Goal: Information Seeking & Learning: Learn about a topic

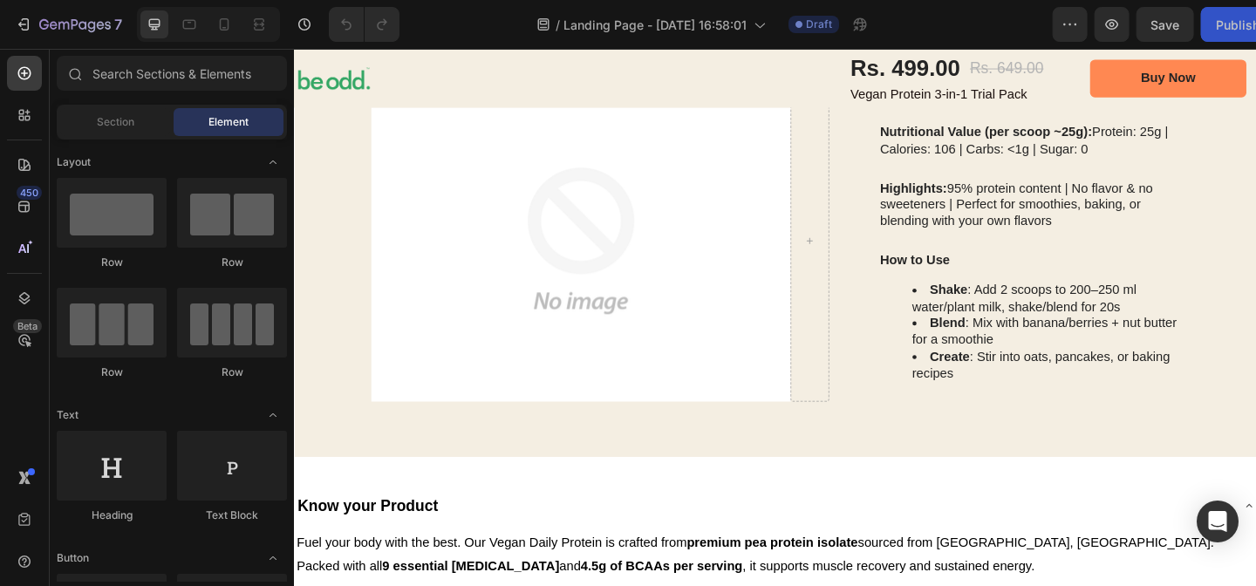
scroll to position [1750, 0]
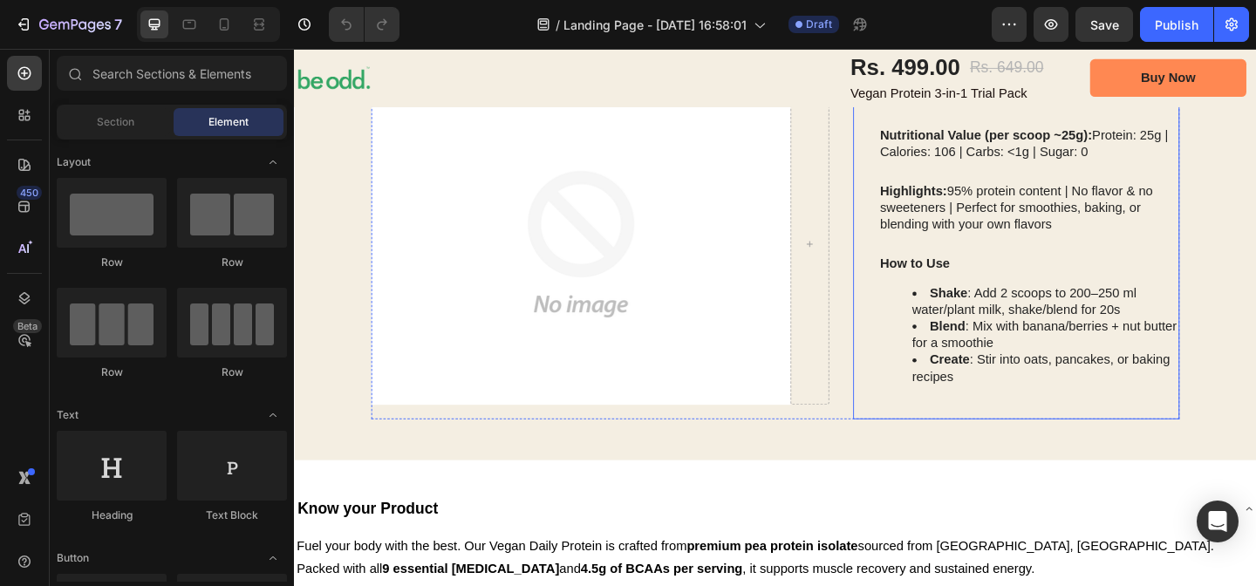
click at [937, 271] on div "Ingredients: Pea Protein Isolate | Pumpkin Seed Protein | [MEDICAL_DATA] Blend …" at bounding box center [1094, 261] width 328 height 379
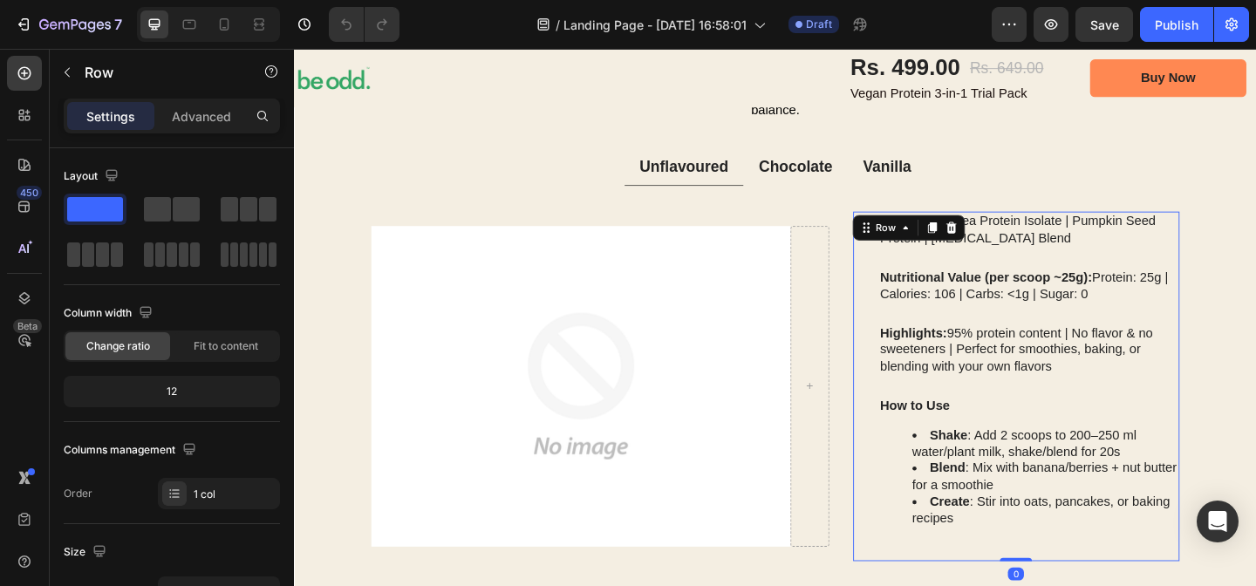
scroll to position [1555, 0]
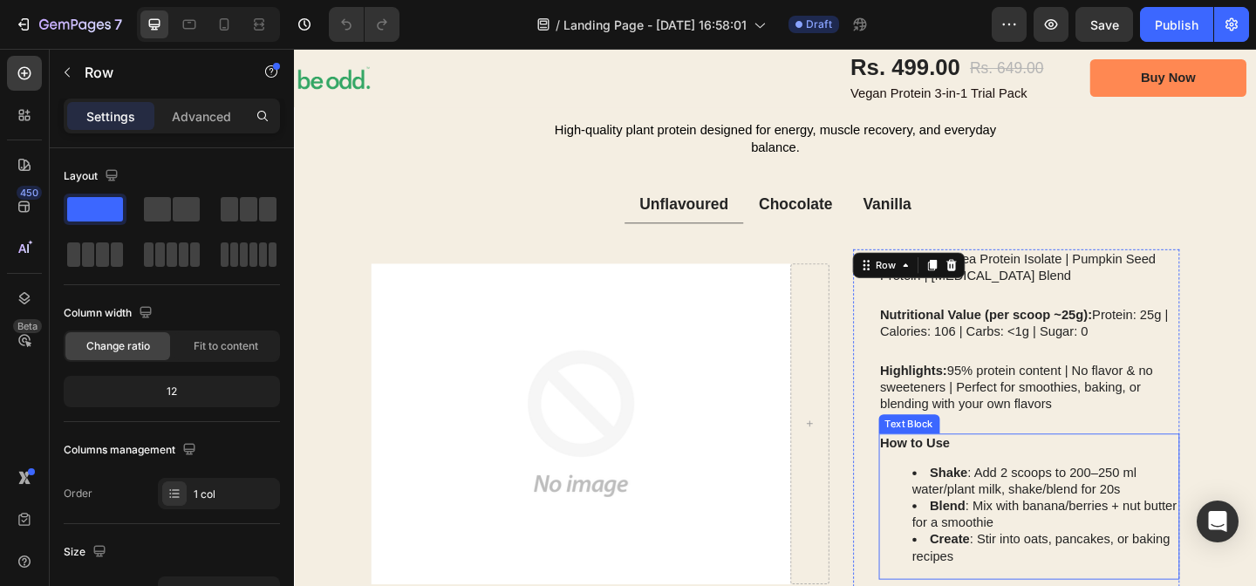
click at [1019, 557] on li "Blend : Mix with banana/berries + nut butter for a smoothie" at bounding box center [1112, 555] width 290 height 37
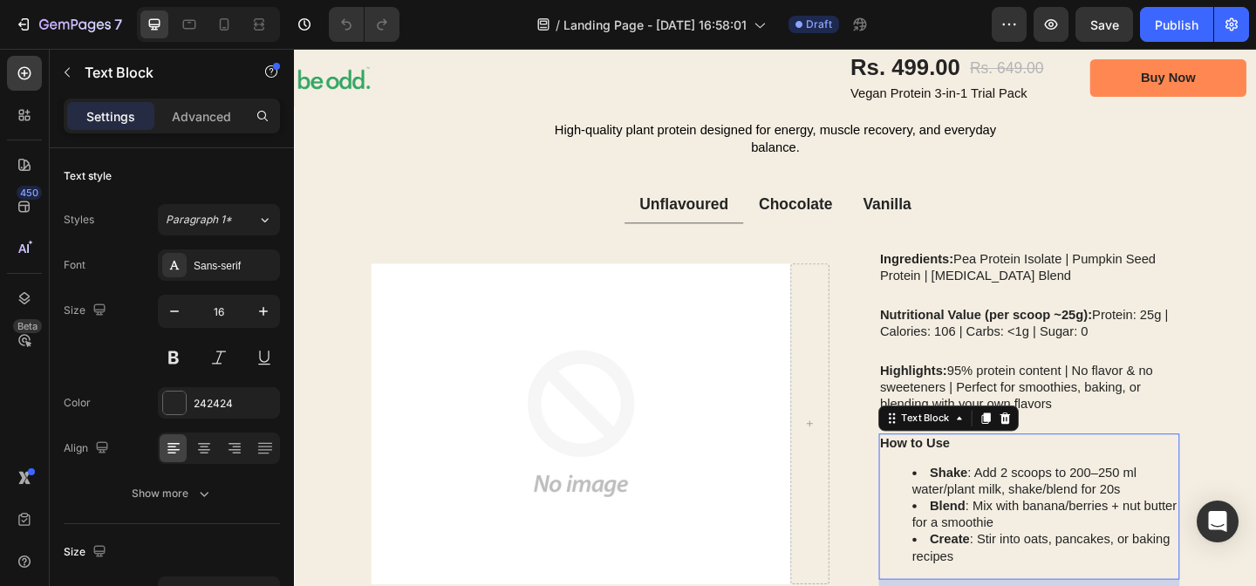
click at [1019, 557] on li "Blend : Mix with banana/berries + nut butter for a smoothie" at bounding box center [1112, 555] width 290 height 37
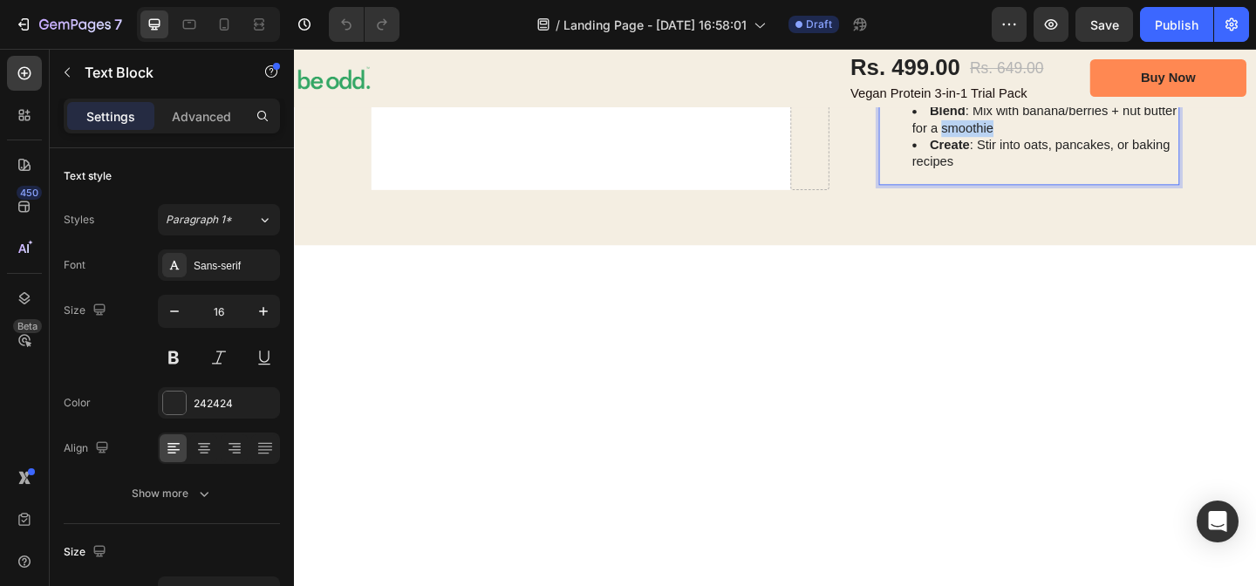
click at [1019, 145] on li "Blend : Mix with banana/berries + nut butter for a smoothie" at bounding box center [1112, 126] width 290 height 37
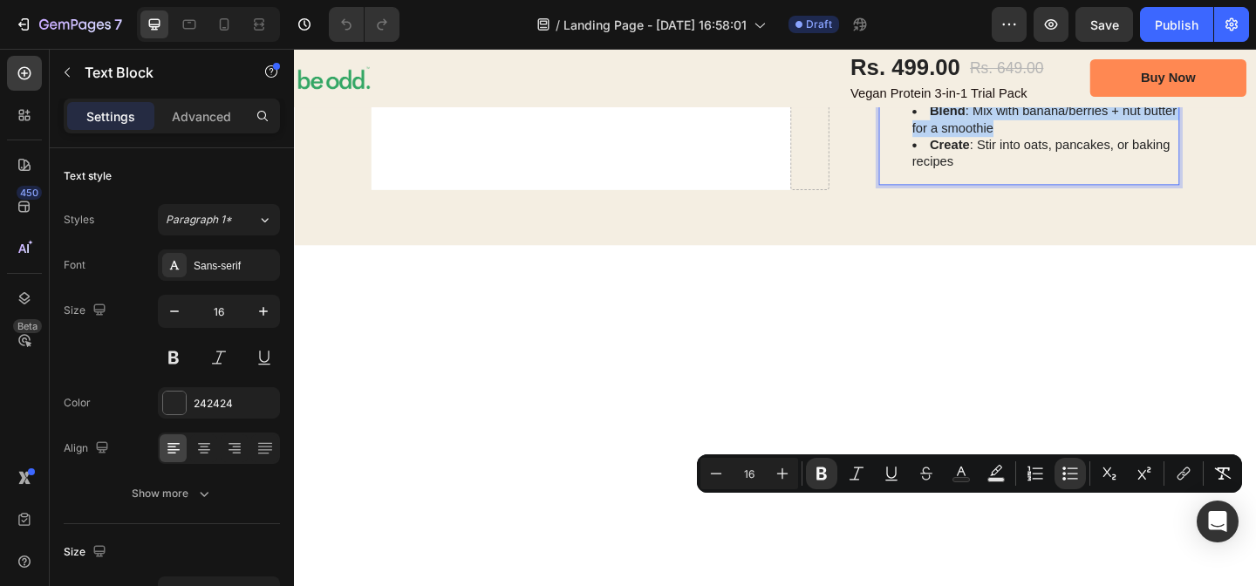
click at [988, 145] on li "Blend : Mix with banana/berries + nut butter for a smoothie" at bounding box center [1112, 126] width 290 height 37
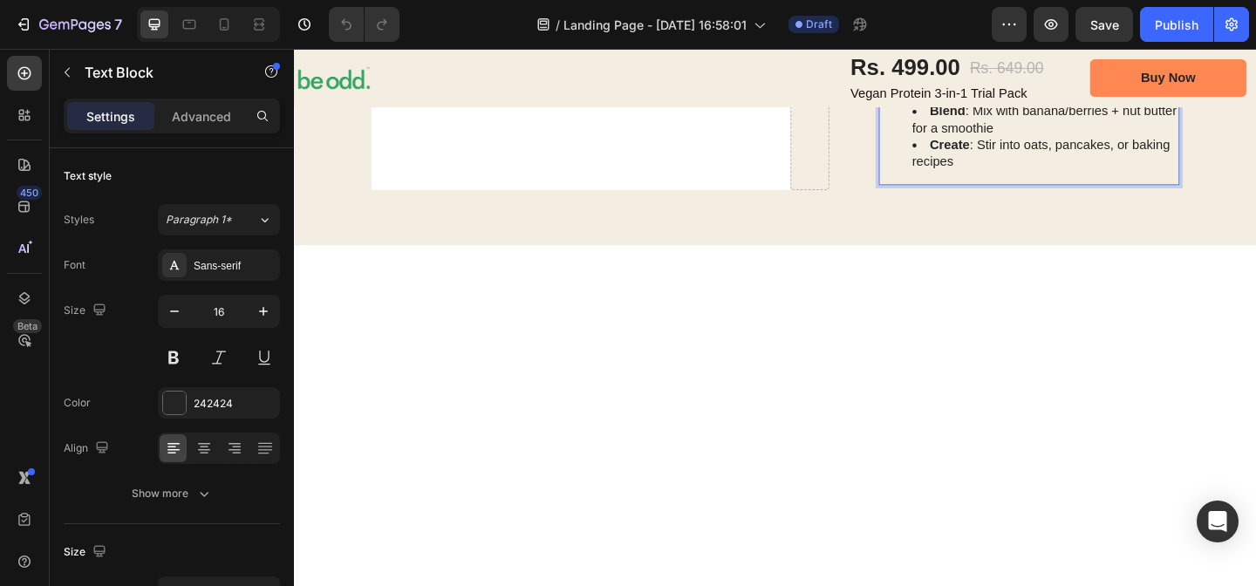
click at [988, 145] on li "Blend : Mix with banana/berries + nut butter for a smoothie" at bounding box center [1112, 126] width 290 height 37
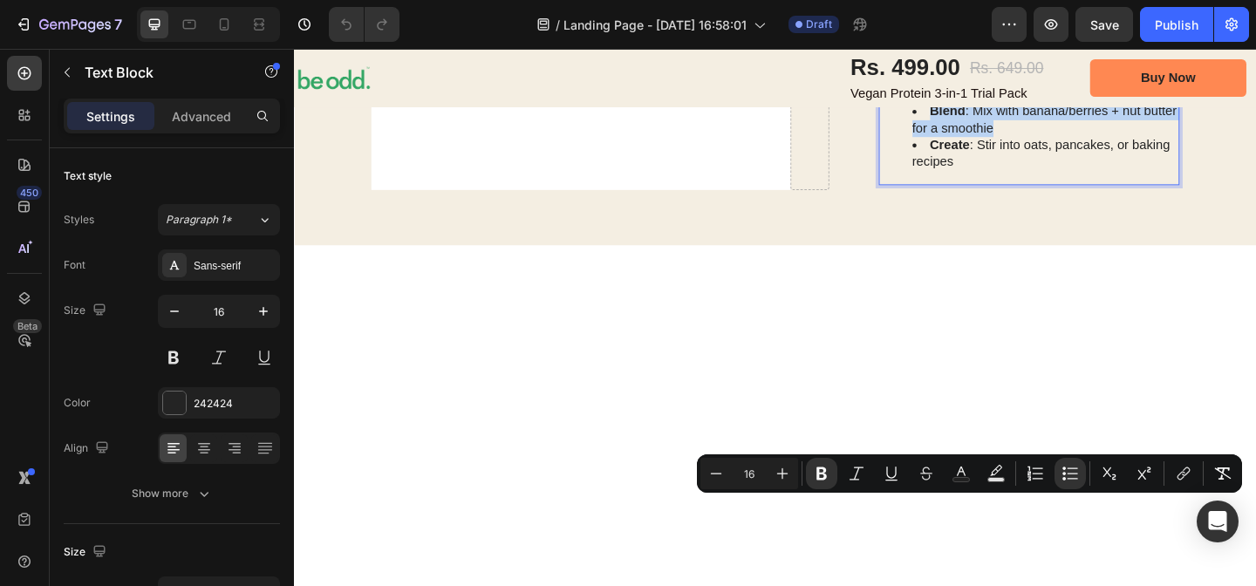
click at [986, 161] on strong "Create" at bounding box center [1008, 153] width 44 height 15
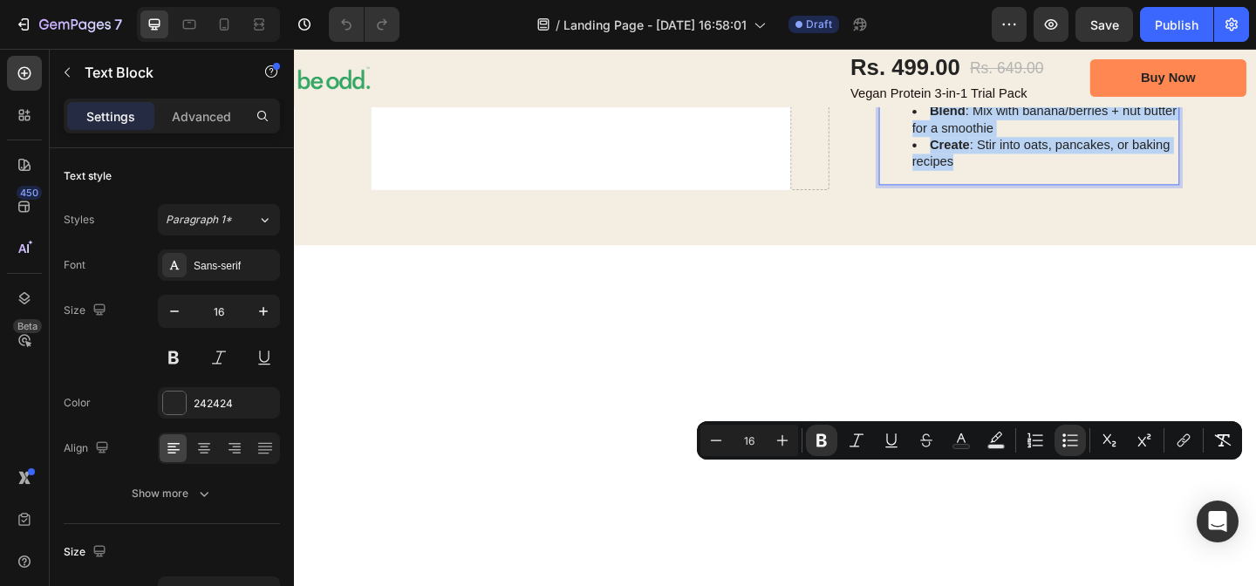
drag, startPoint x: 976, startPoint y: 509, endPoint x: 1012, endPoint y: 598, distance: 95.1
click at [1012, 181] on ul "Shake : Add 2 scoops to 200–250 ml water/plant milk, shake/blend for 20s Blend …" at bounding box center [1094, 126] width 325 height 109
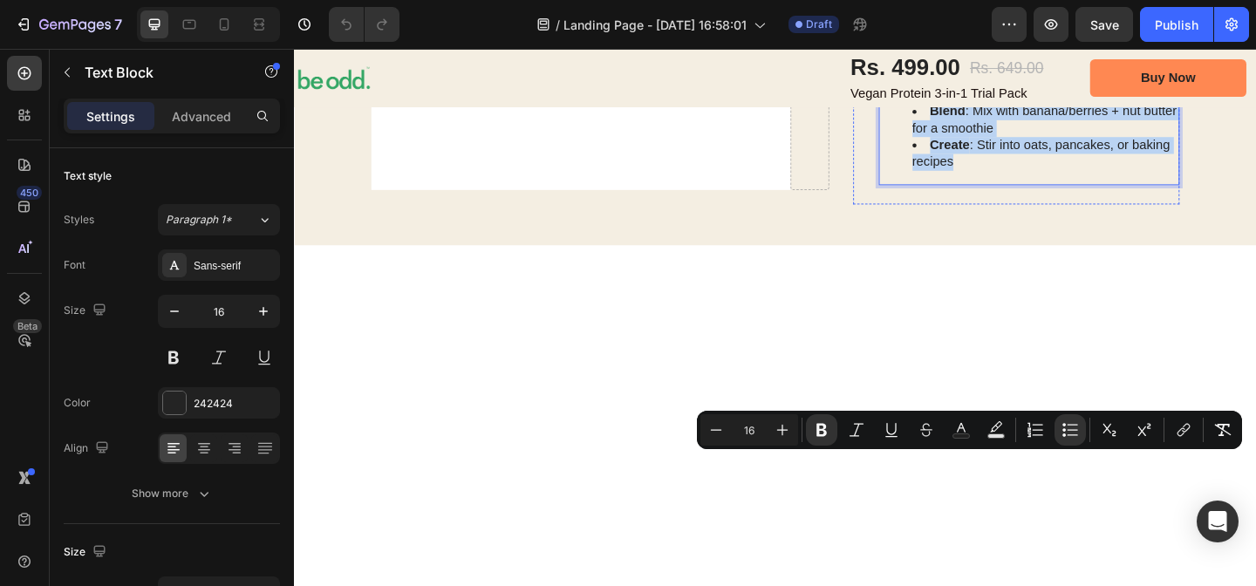
scroll to position [1575, 0]
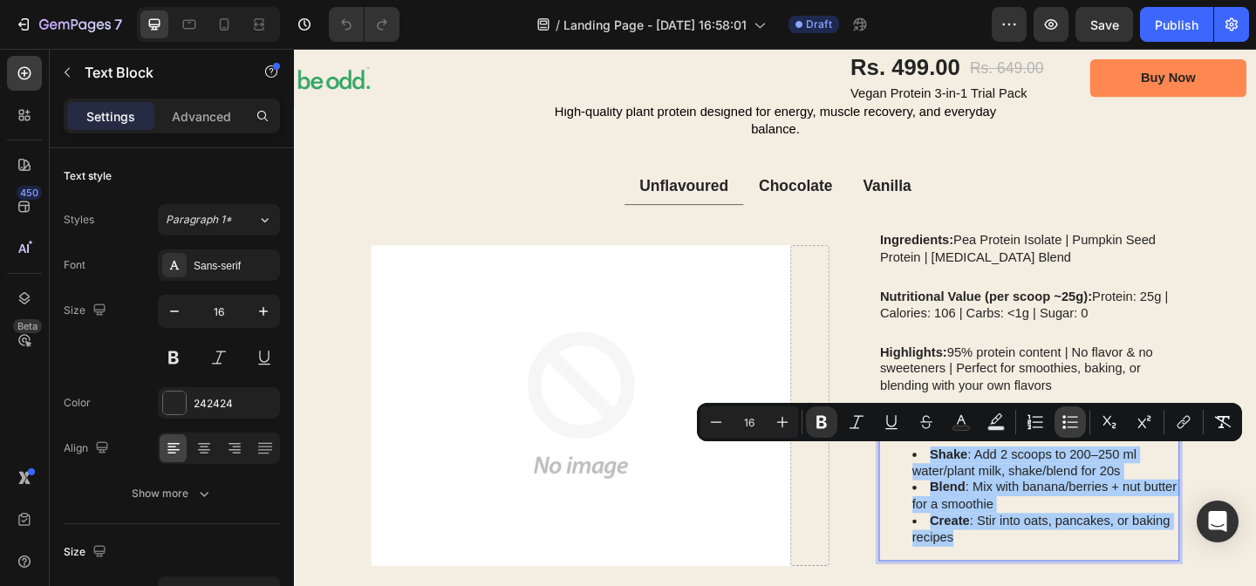
click at [1073, 427] on icon "Editor contextual toolbar" at bounding box center [1073, 427] width 10 height 1
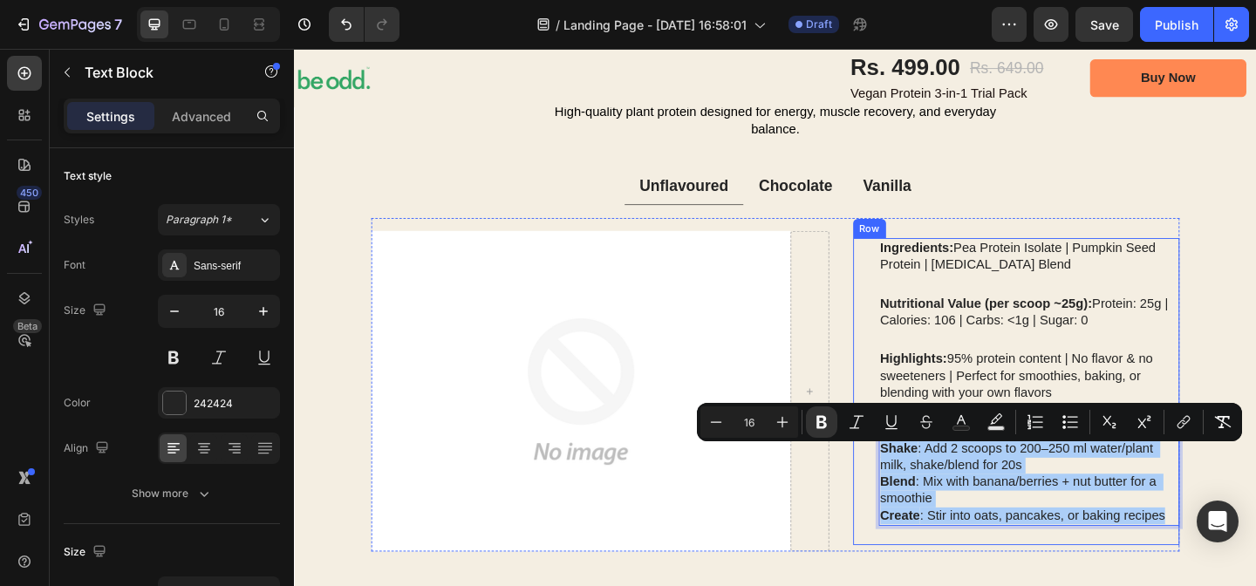
click at [934, 585] on div "Ingredients: Pea Protein Isolate | Pumpkin Seed Protein | [MEDICAL_DATA] Blend …" at bounding box center [1094, 421] width 328 height 333
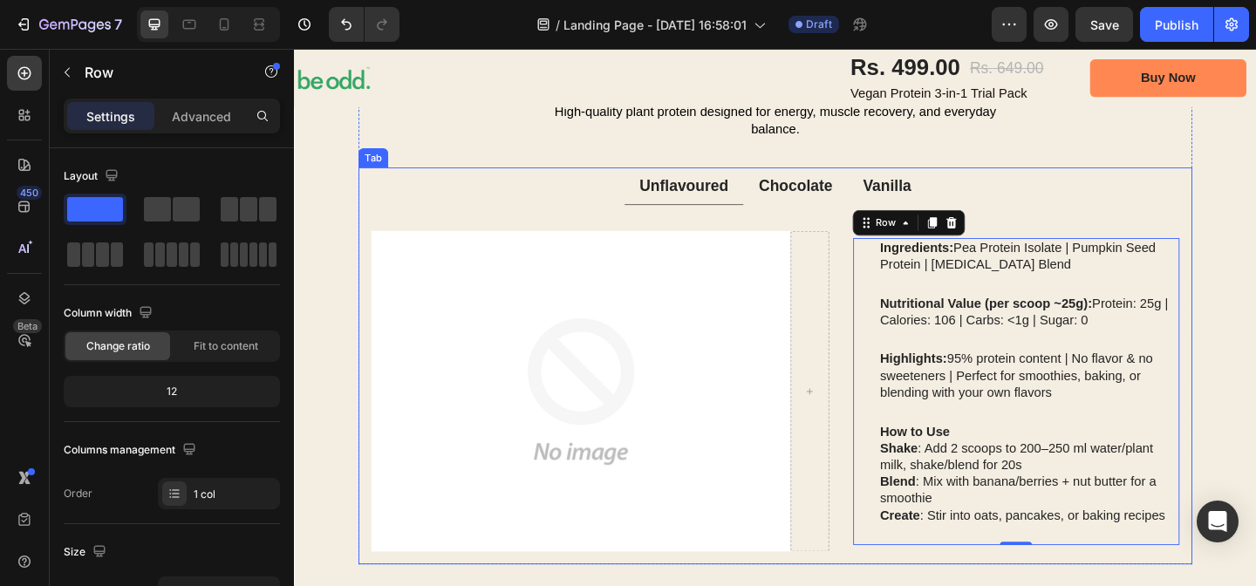
click at [843, 204] on p "Chocolate" at bounding box center [839, 199] width 80 height 22
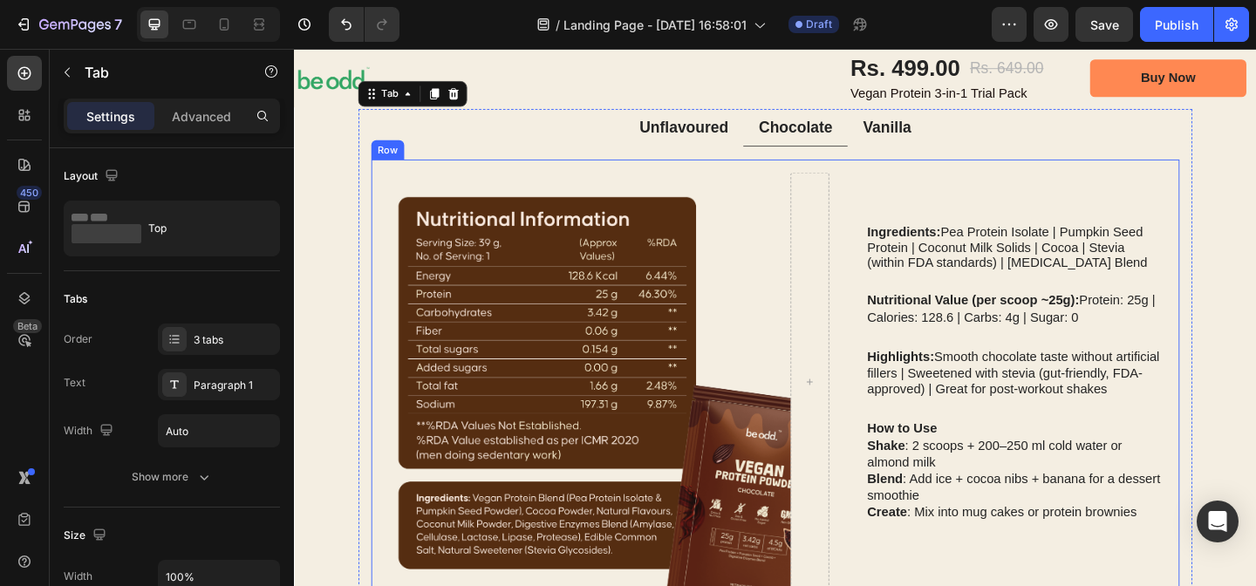
scroll to position [1655, 0]
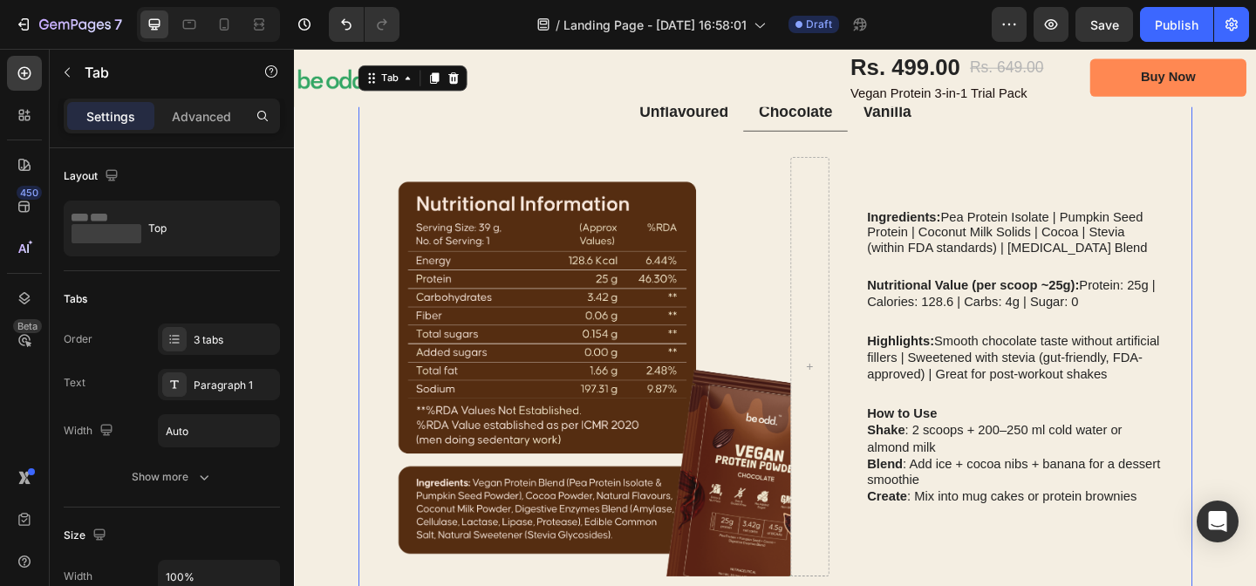
click at [914, 118] on p "Vanilla" at bounding box center [939, 118] width 52 height 22
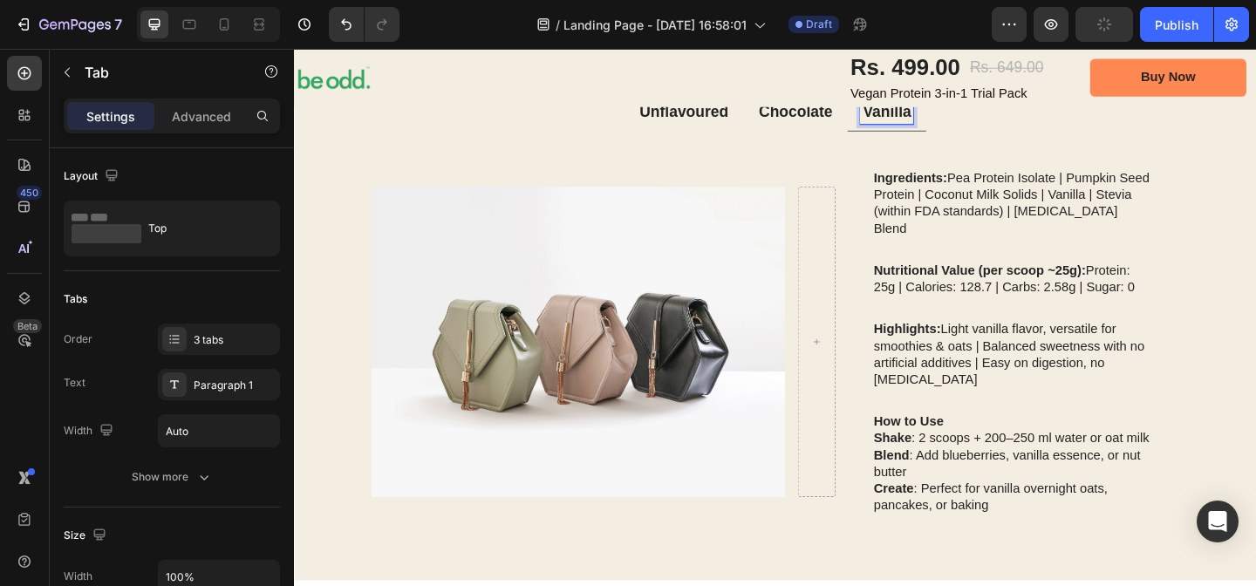
click at [819, 118] on p "Chocolate" at bounding box center [839, 118] width 80 height 22
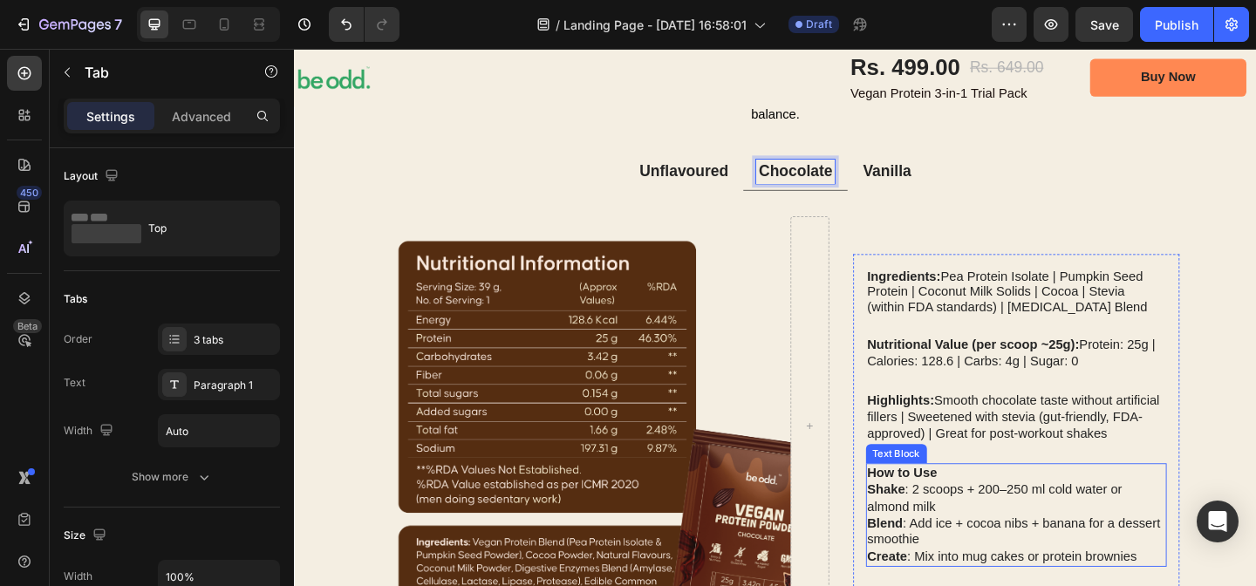
scroll to position [1578, 0]
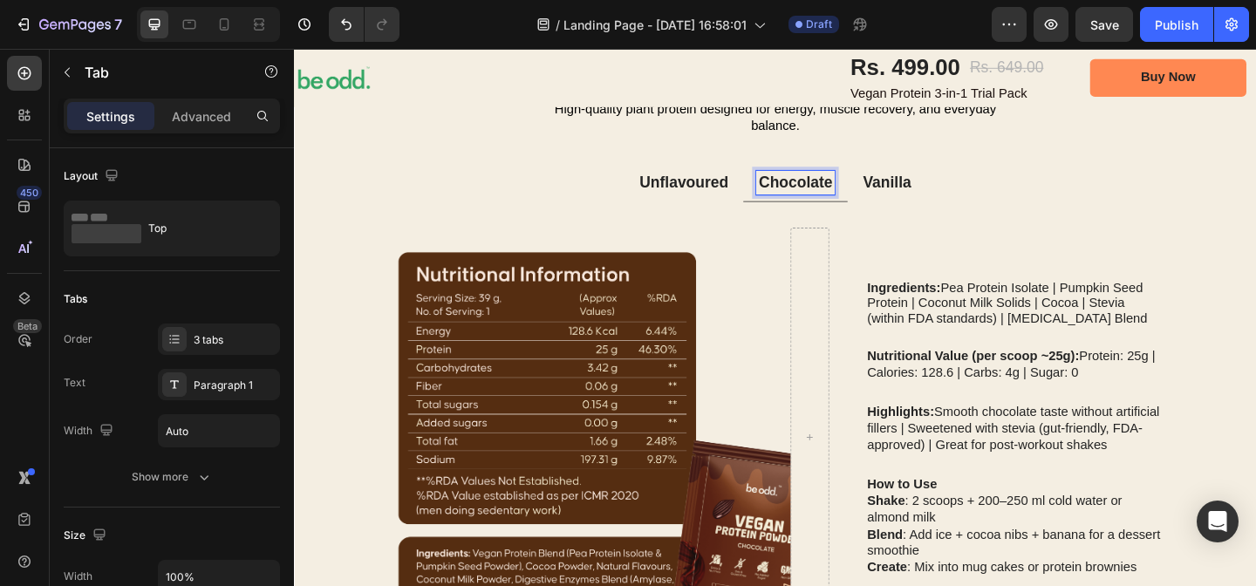
click at [687, 200] on p "Unflavoured" at bounding box center [718, 195] width 97 height 22
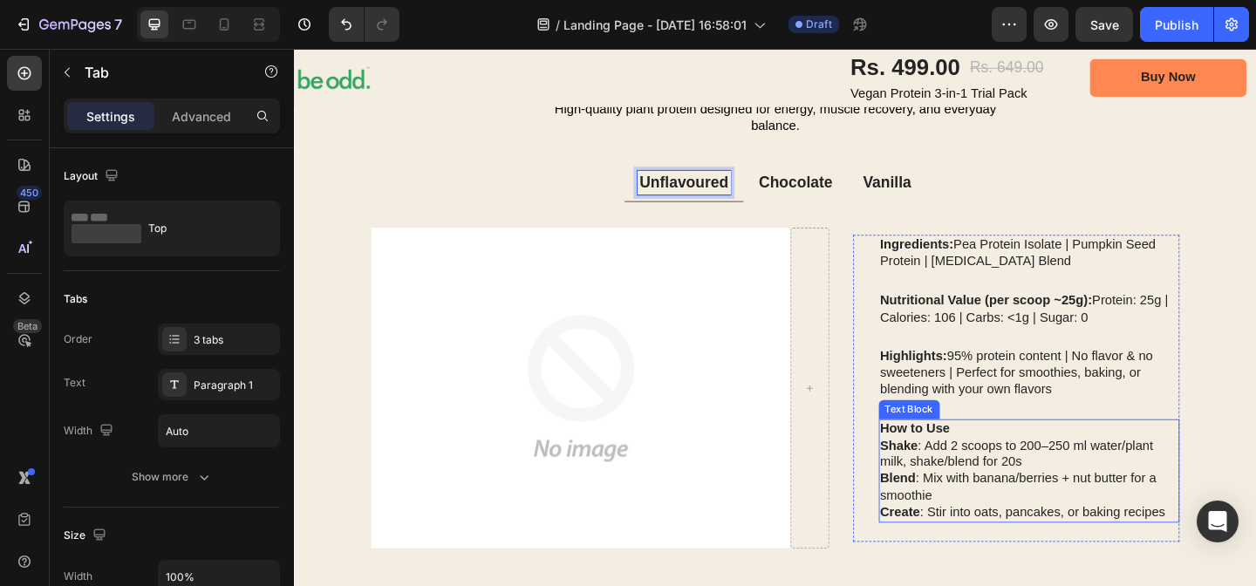
click at [1022, 454] on p "How to Use" at bounding box center [1094, 463] width 325 height 18
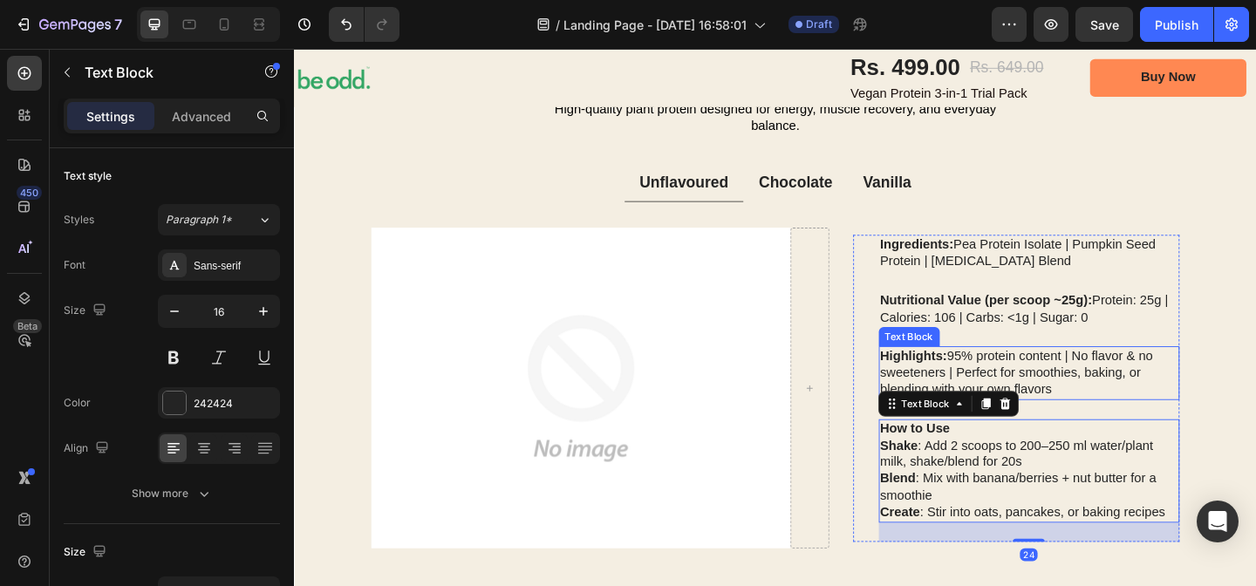
click at [971, 372] on div "Ingredients: Pea Protein Isolate | Pumpkin Seed Protein | [MEDICAL_DATA] Blend …" at bounding box center [1094, 417] width 328 height 333
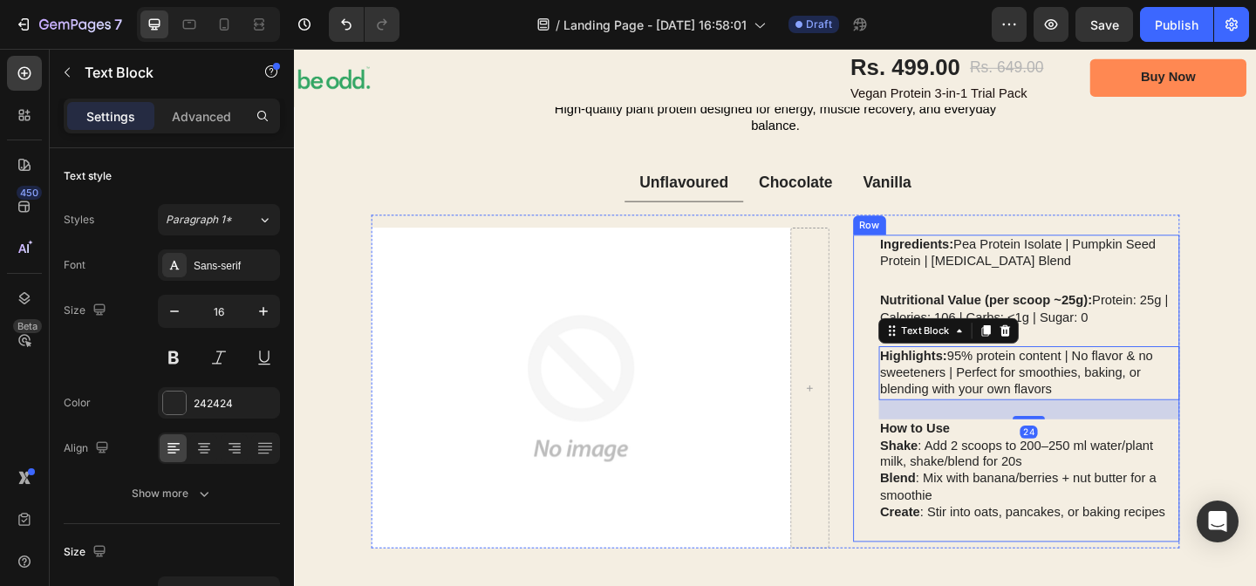
click at [917, 270] on div "Ingredients: Pea Protein Isolate | Pumpkin Seed Protein | [MEDICAL_DATA] Blend …" at bounding box center [1080, 417] width 356 height 333
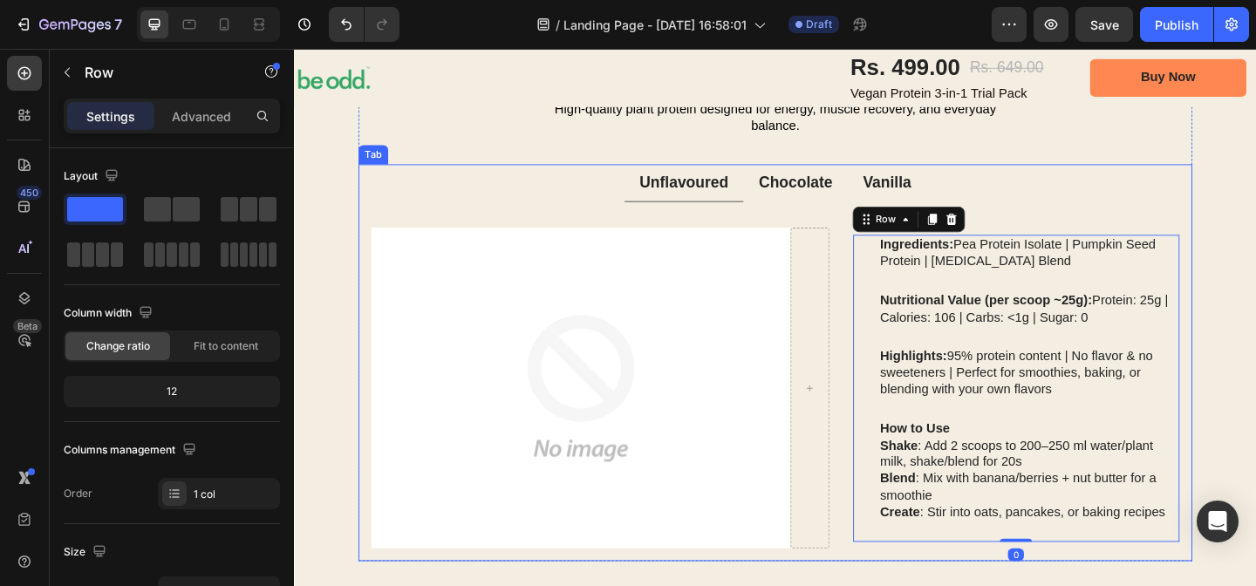
click at [830, 191] on p "Chocolate" at bounding box center [839, 195] width 80 height 22
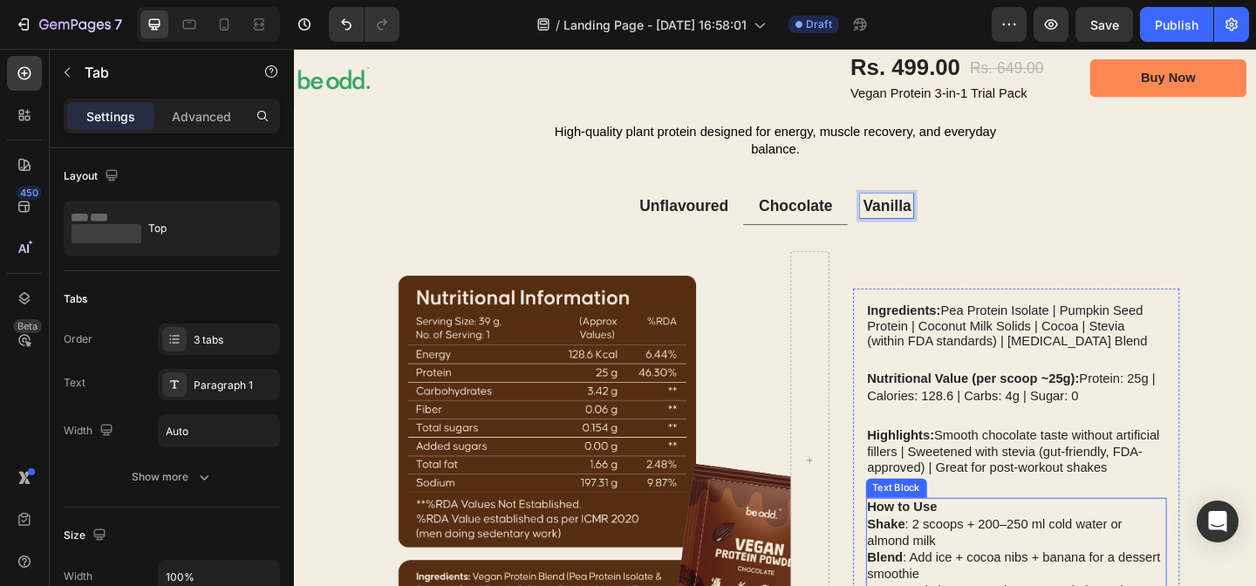
scroll to position [1542, 0]
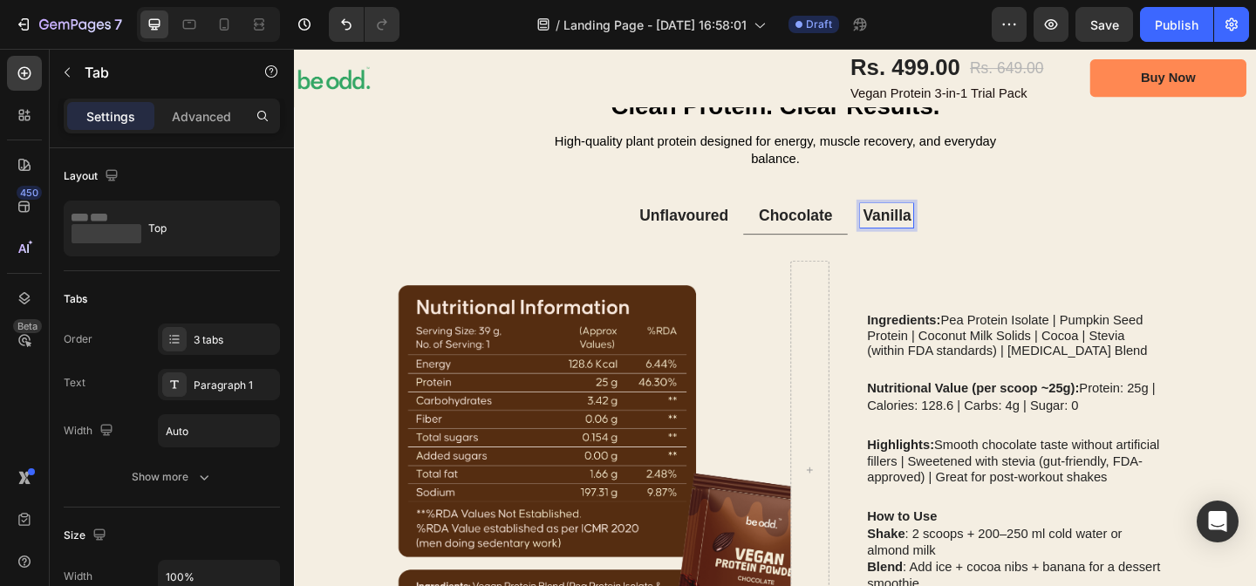
click at [731, 222] on p "Unflavoured" at bounding box center [718, 231] width 97 height 22
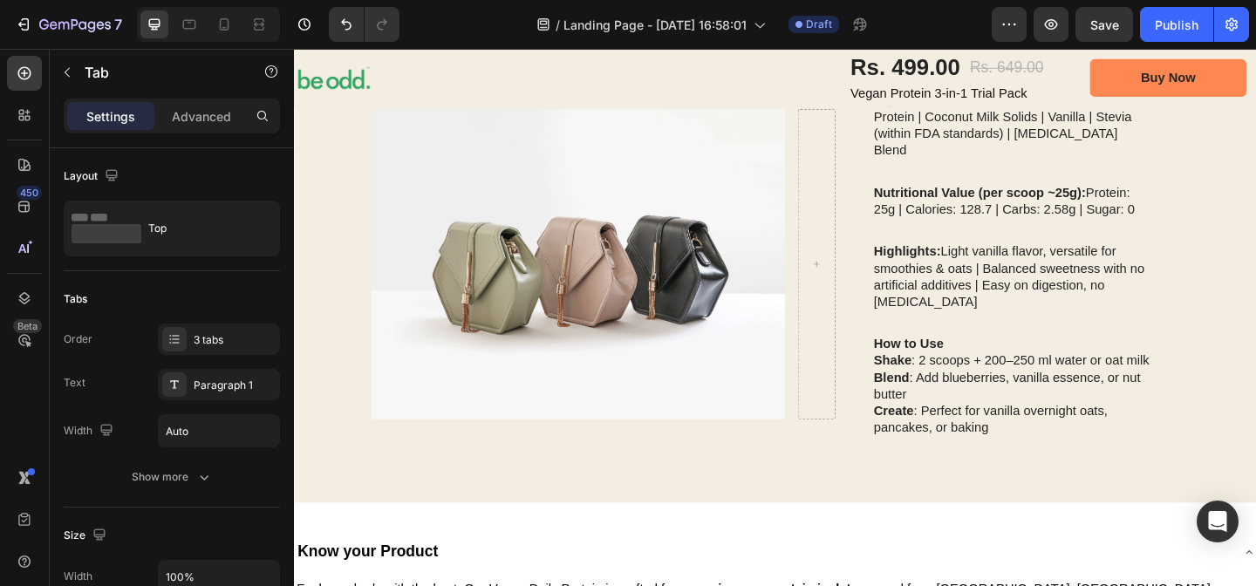
scroll to position [1757, 0]
